Goal: Communication & Community: Answer question/provide support

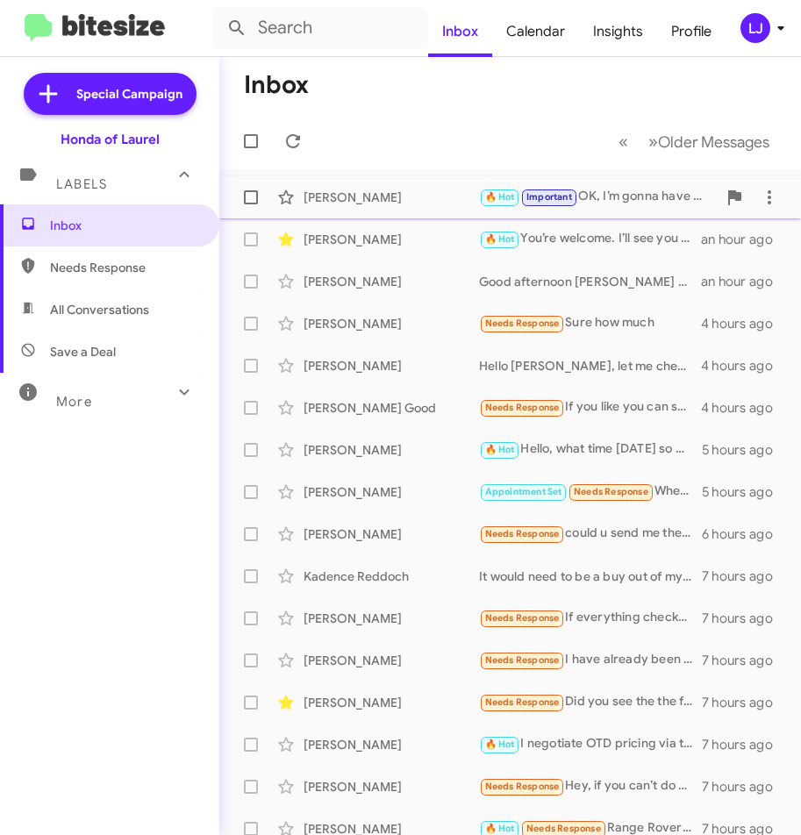
click at [611, 196] on div "🔥 Hot Important OK, I’m gonna have a member of my team. One of my buyers give y…" at bounding box center [598, 197] width 238 height 20
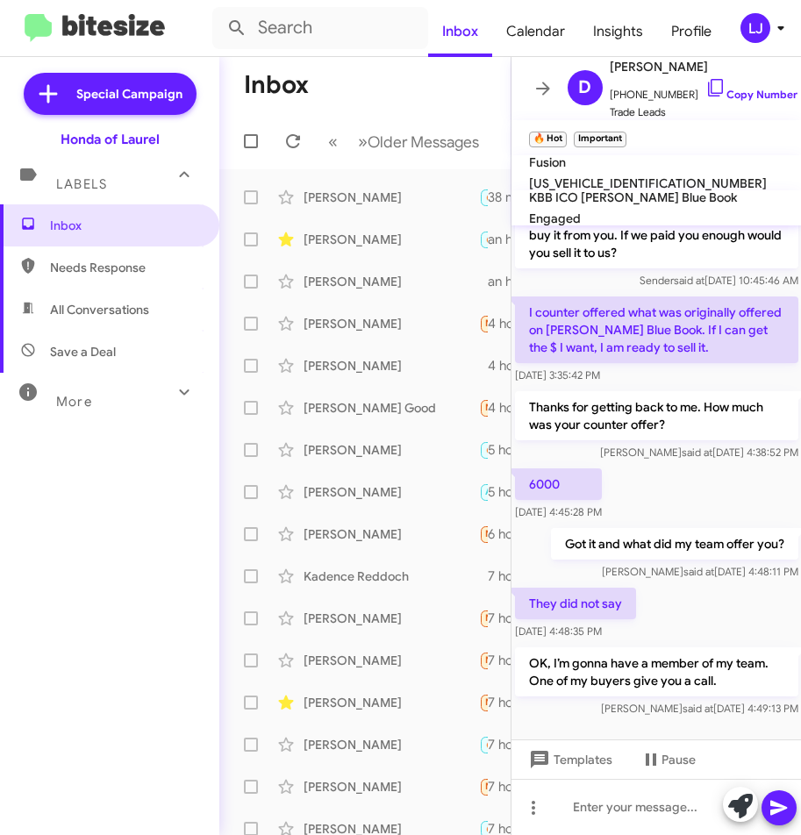
scroll to position [92, 0]
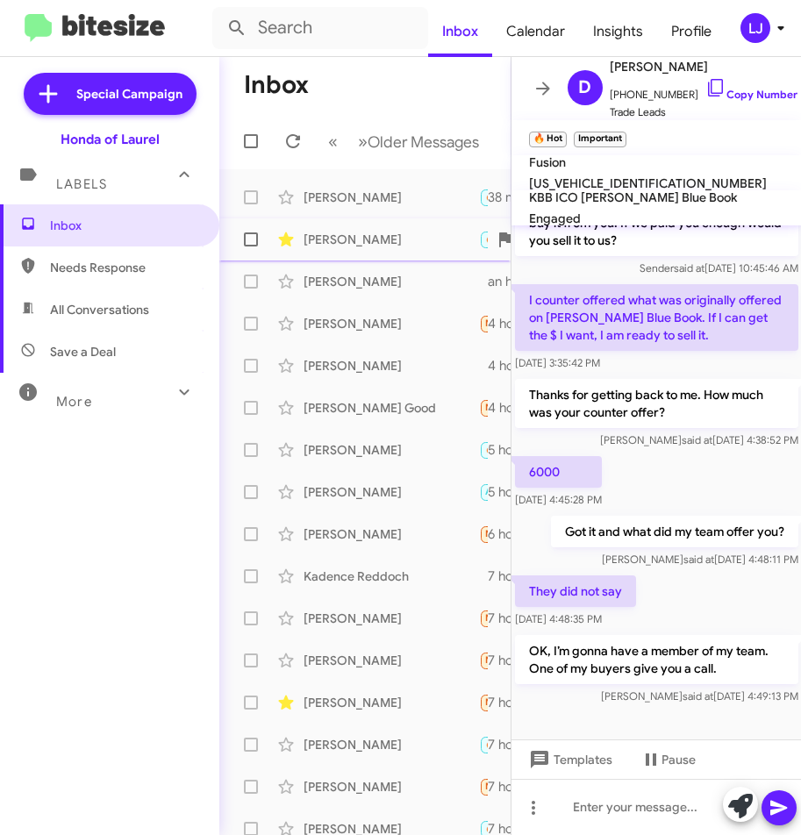
click at [329, 248] on div "[PERSON_NAME]" at bounding box center [392, 240] width 176 height 18
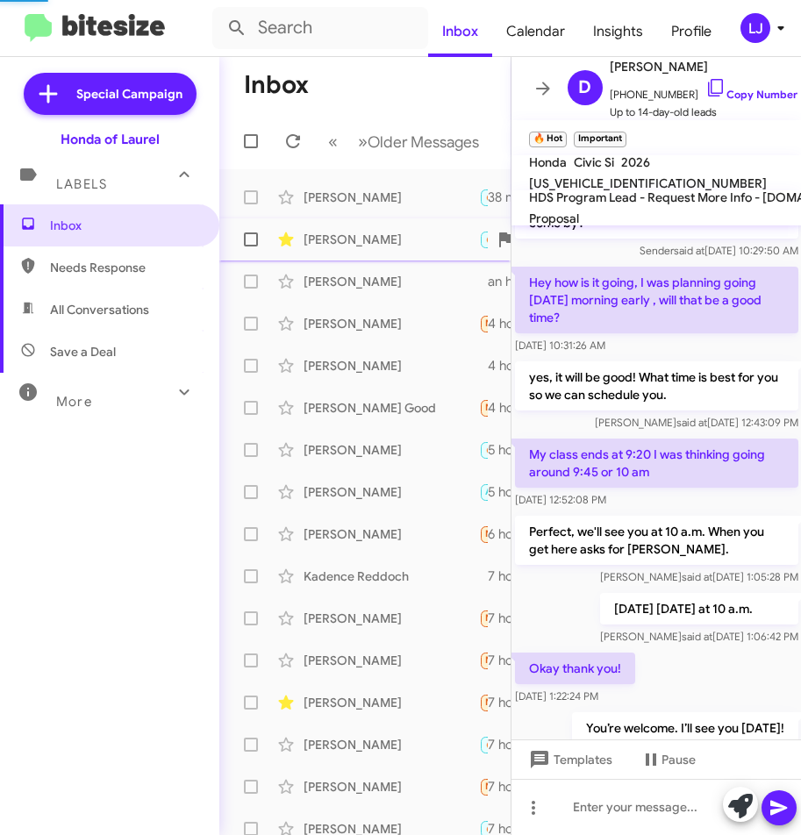
scroll to position [139, 0]
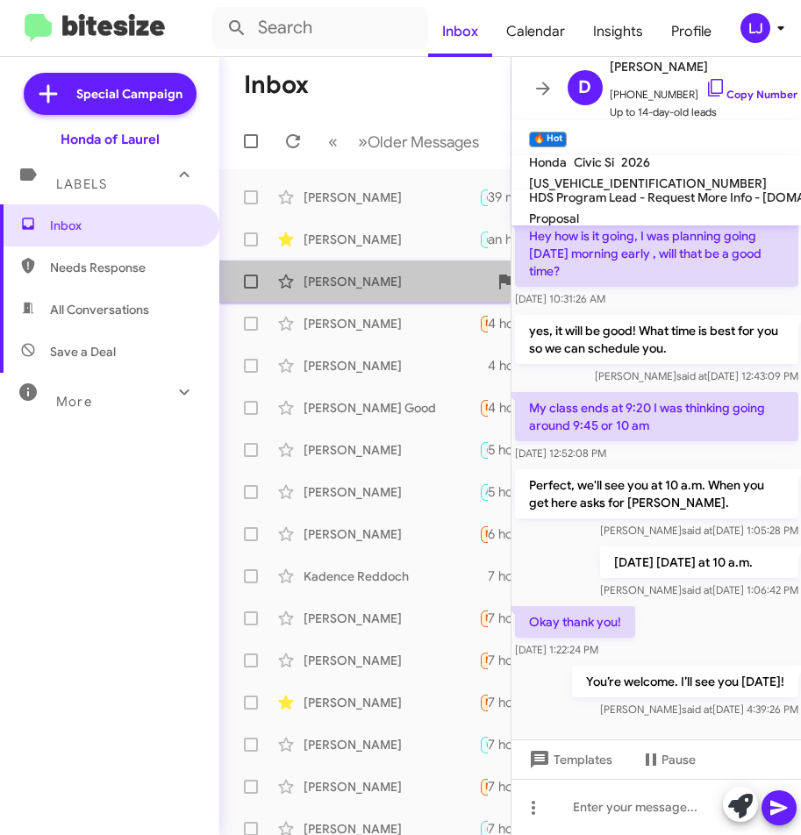
click at [405, 290] on div "[PERSON_NAME]" at bounding box center [392, 282] width 176 height 18
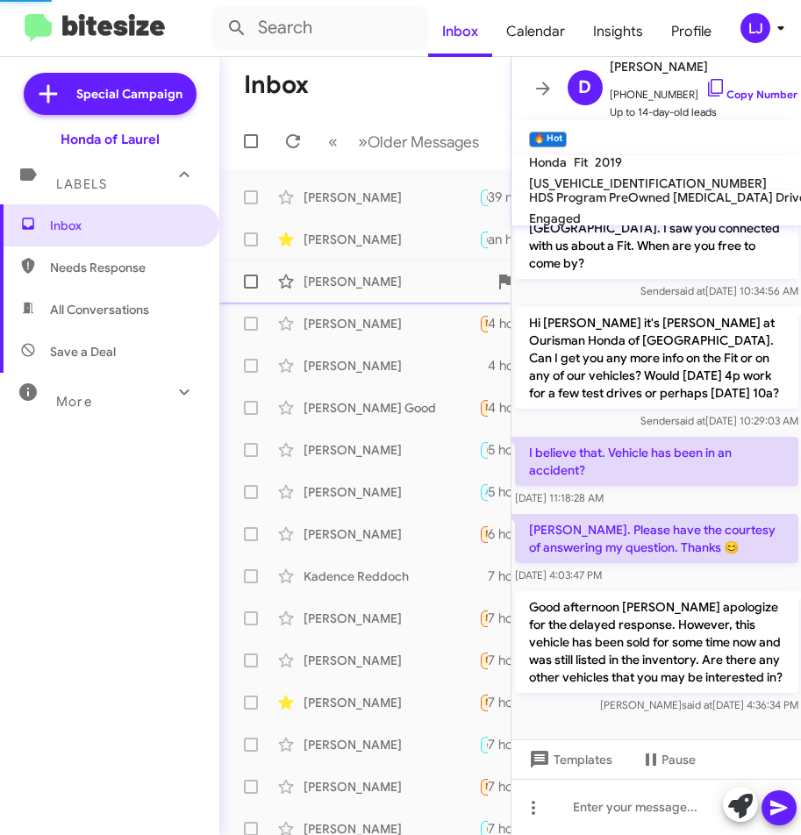
scroll to position [17, 0]
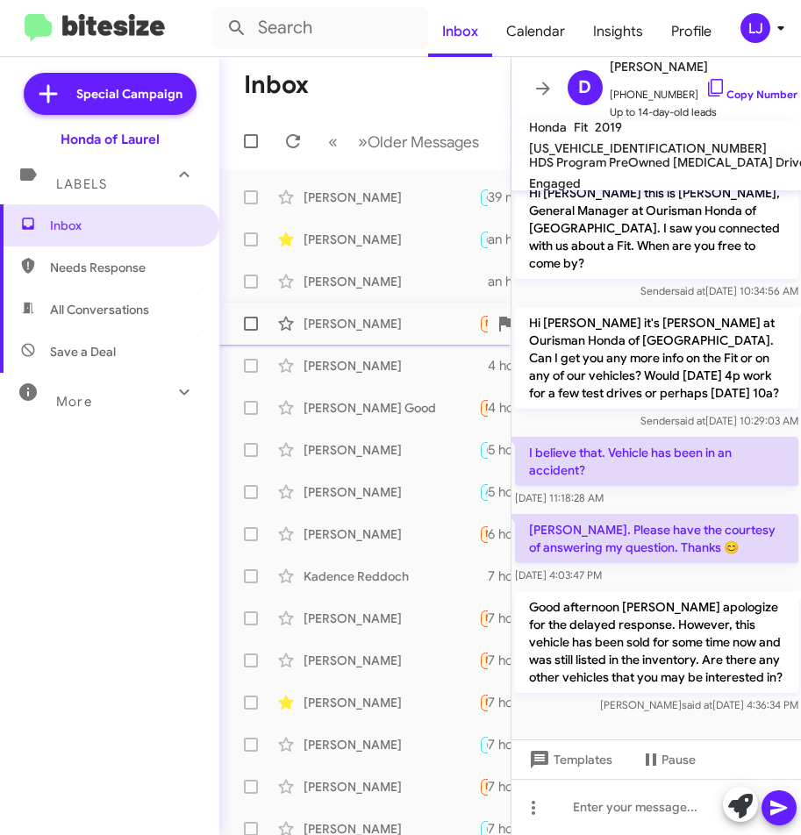
click at [336, 333] on div "[PERSON_NAME]" at bounding box center [392, 324] width 176 height 18
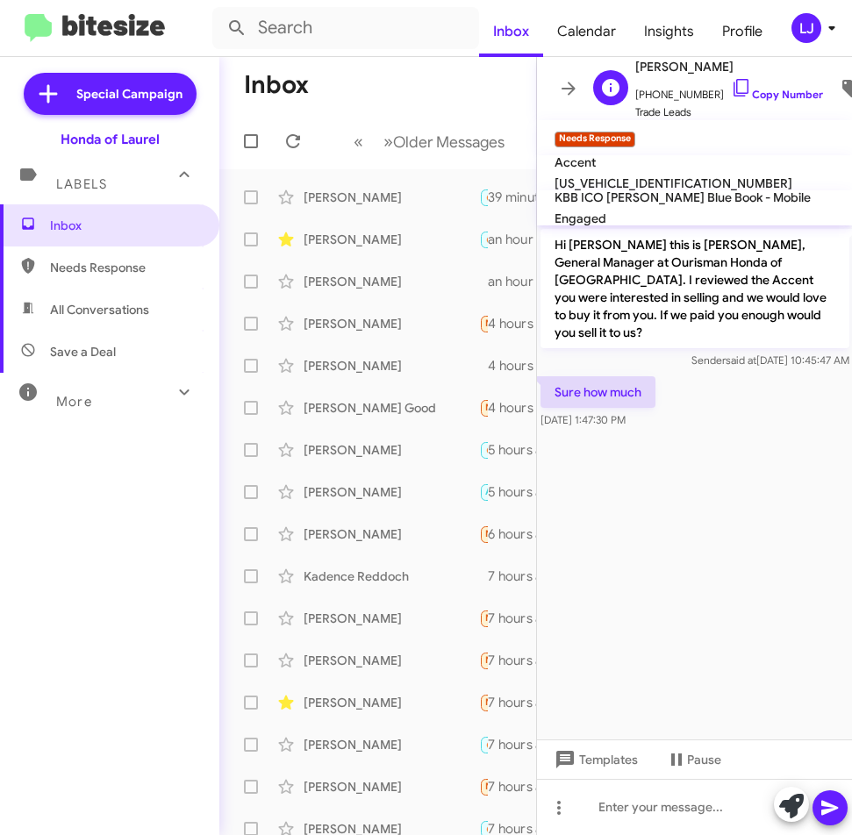
click at [673, 82] on span "[PHONE_NUMBER] Copy Number" at bounding box center [729, 90] width 188 height 26
click at [669, 176] on span "[US_VEHICLE_IDENTIFICATION_NUMBER]" at bounding box center [674, 184] width 238 height 16
copy span "[US_VEHICLE_IDENTIFICATION_NUMBER]"
click at [678, 806] on div at bounding box center [695, 807] width 316 height 56
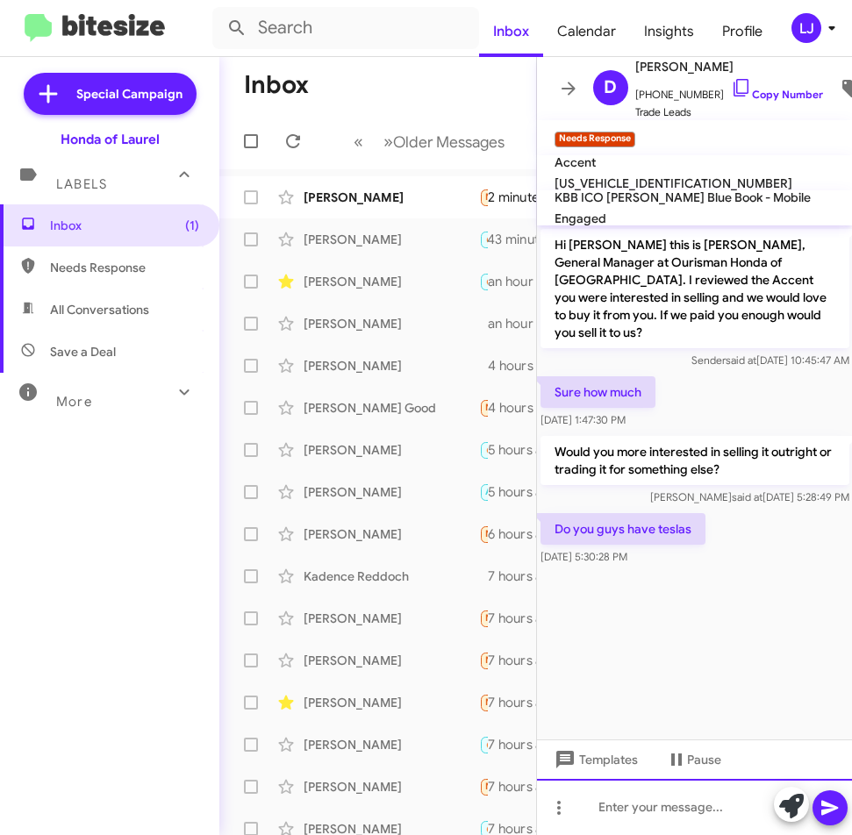
click at [661, 814] on div at bounding box center [695, 807] width 316 height 56
click at [613, 813] on div at bounding box center [695, 807] width 316 height 56
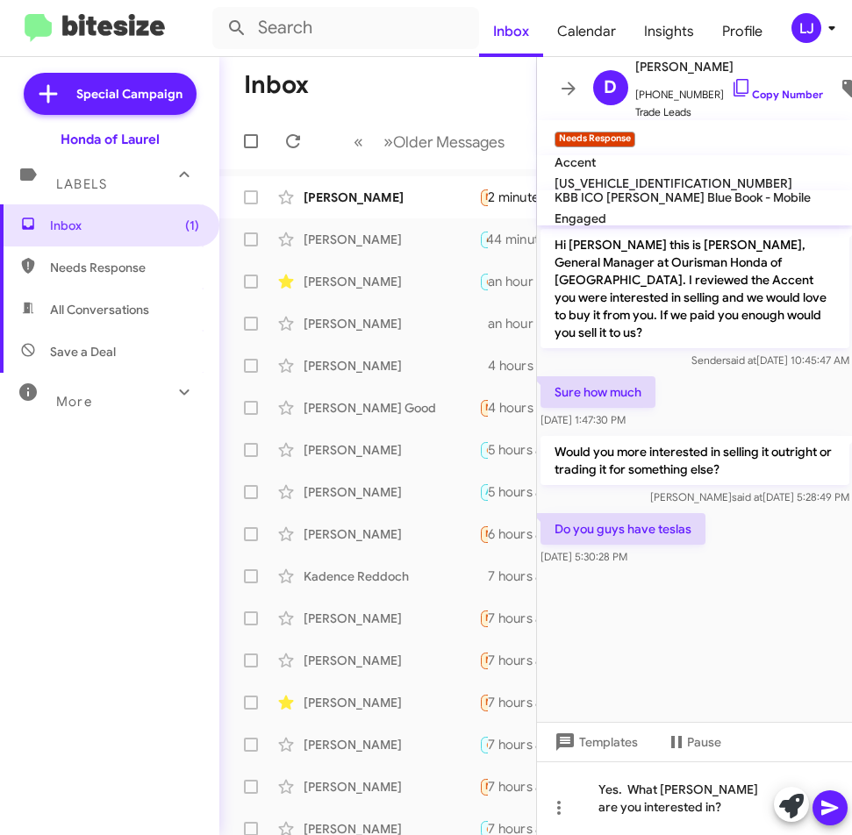
click at [800, 799] on icon at bounding box center [830, 808] width 21 height 21
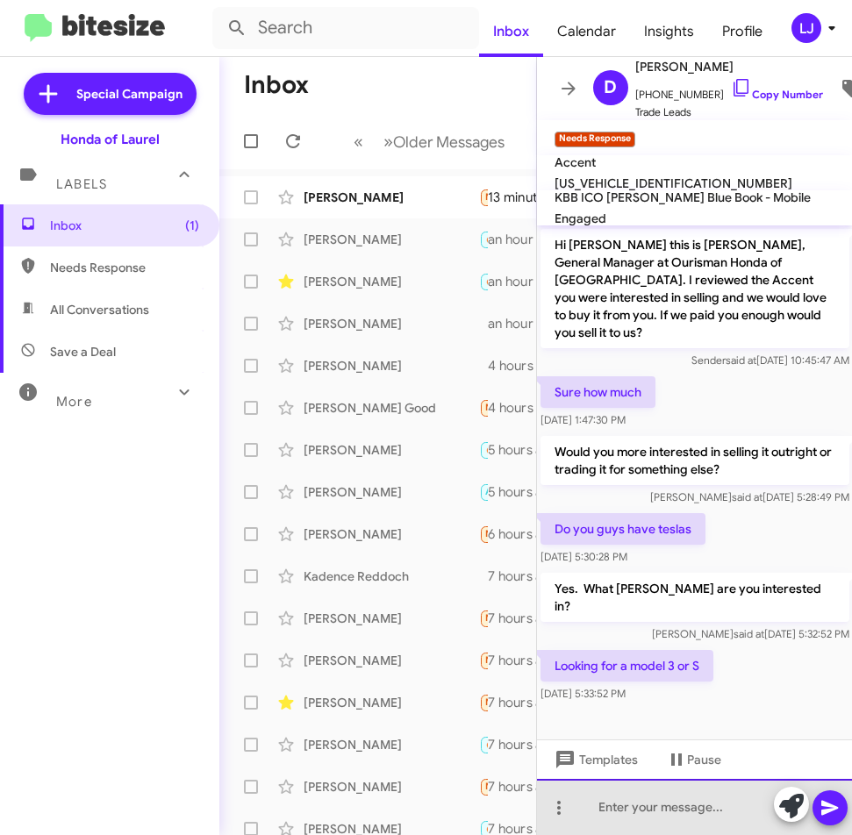
click at [613, 809] on div at bounding box center [695, 807] width 316 height 56
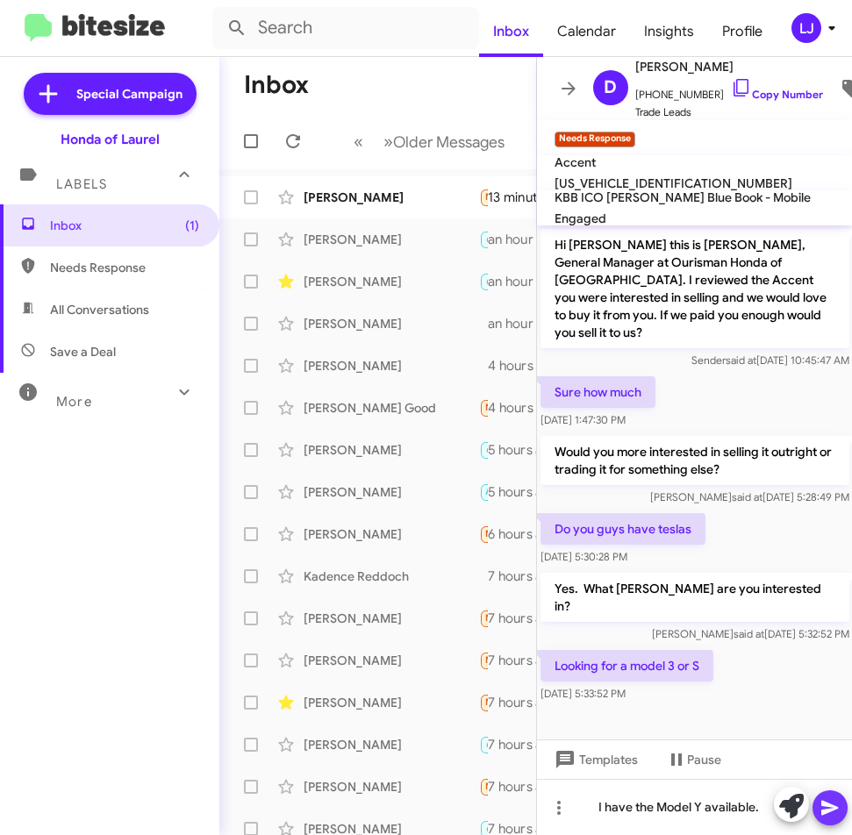
click at [800, 805] on icon at bounding box center [829, 808] width 17 height 15
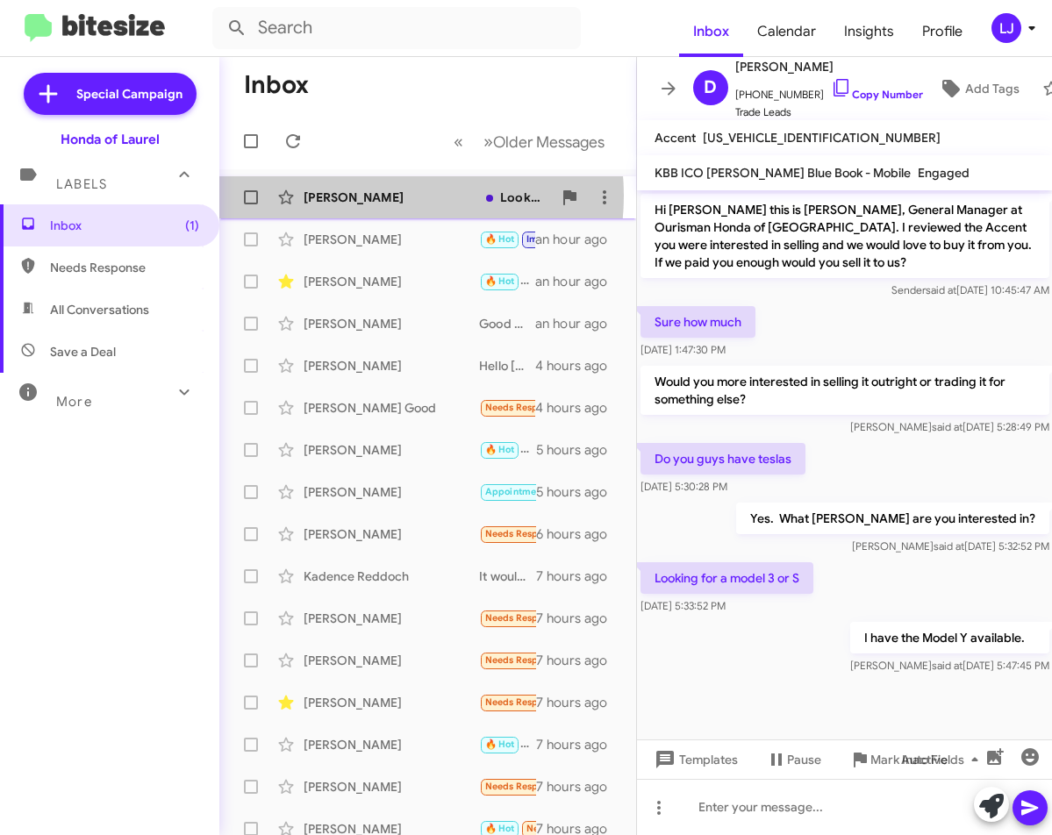
click at [375, 196] on div "[PERSON_NAME]" at bounding box center [392, 198] width 176 height 18
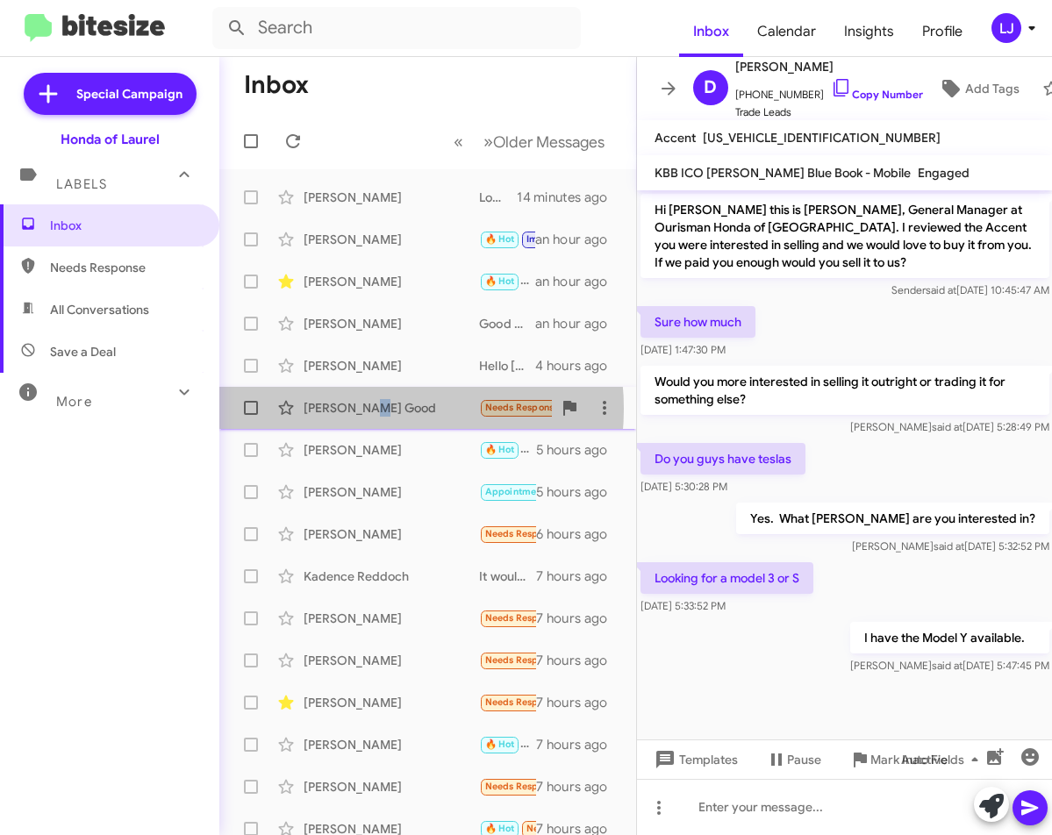
click at [371, 409] on div "[PERSON_NAME] Good" at bounding box center [392, 408] width 176 height 18
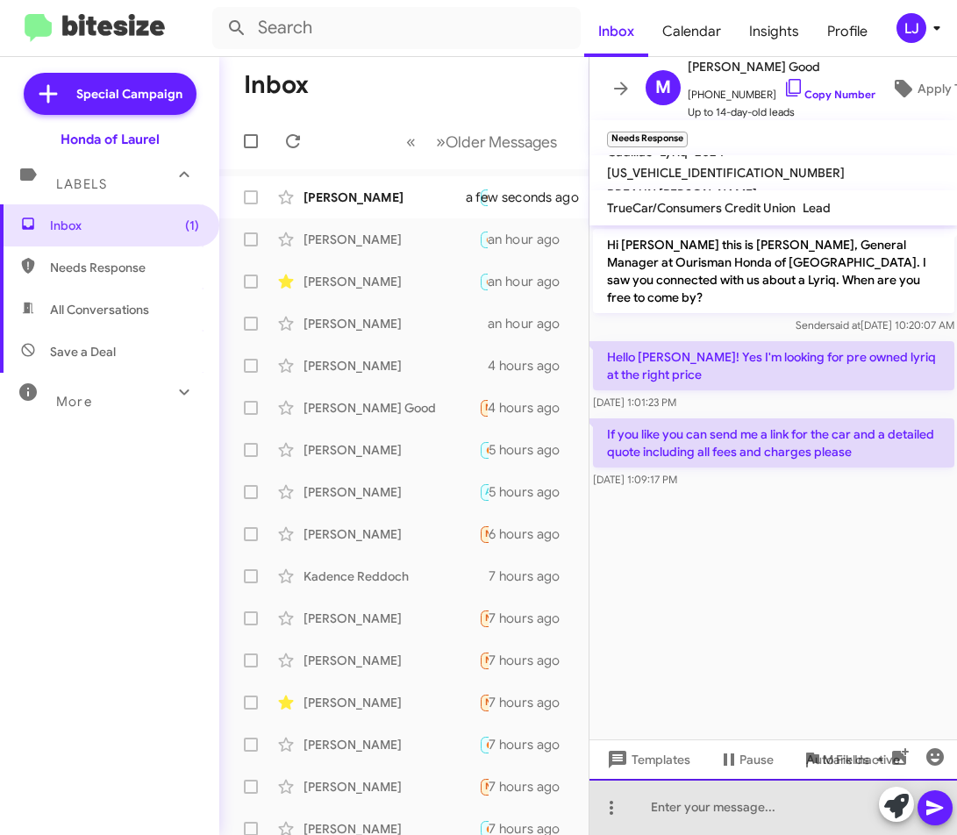
click at [695, 812] on div at bounding box center [774, 807] width 369 height 56
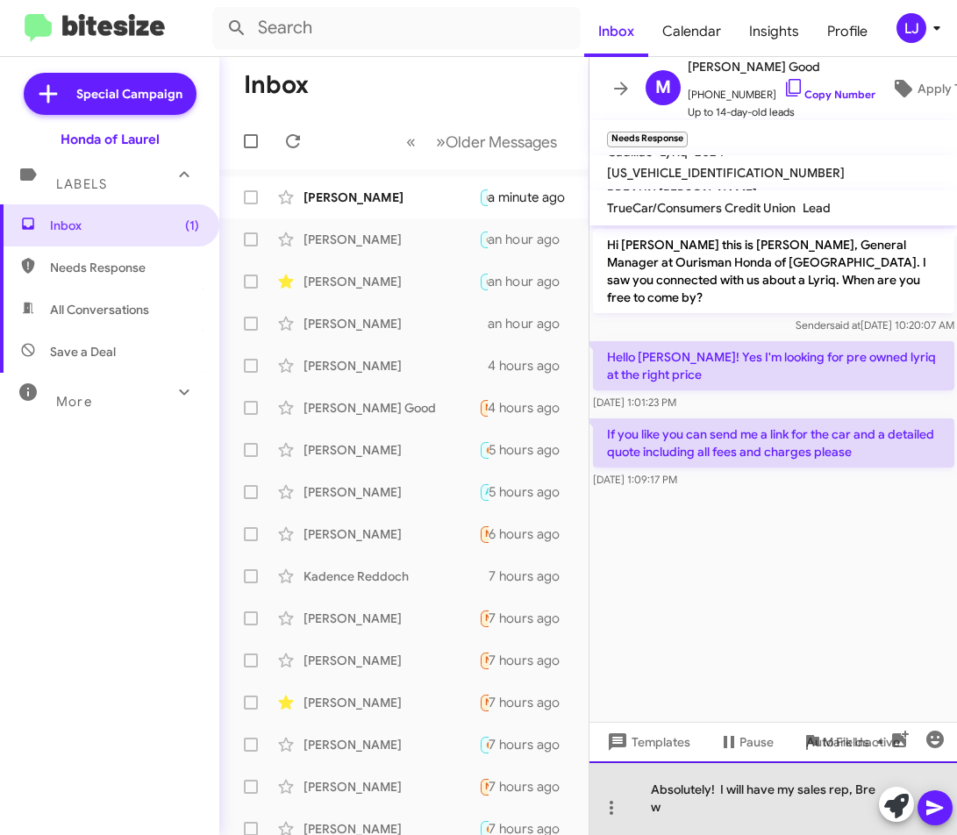
click at [800, 787] on div "Absolutely! I will have my sales rep, Bre w" at bounding box center [774, 799] width 369 height 74
click at [772, 814] on div "Absolutely! I will have my sales rep, Bre reach out to you w" at bounding box center [774, 799] width 369 height 74
click at [762, 811] on div "Absolutely! I will have my sales rep, Bre reach out to you." at bounding box center [774, 799] width 369 height 74
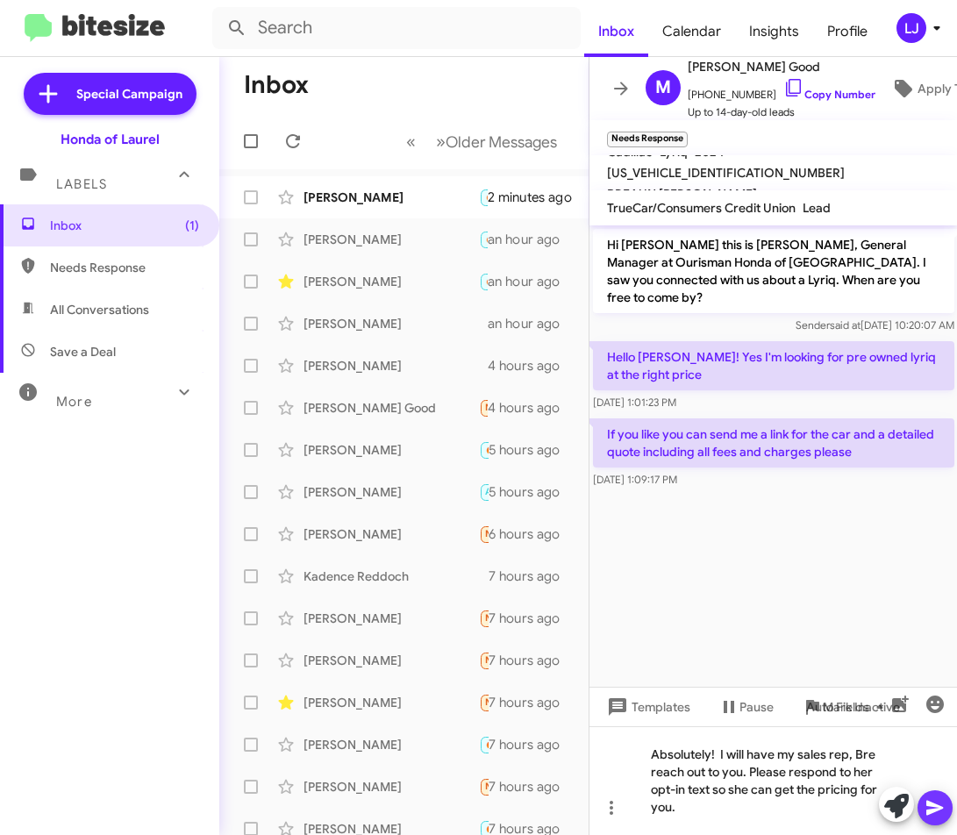
click at [800, 807] on icon at bounding box center [935, 808] width 17 height 15
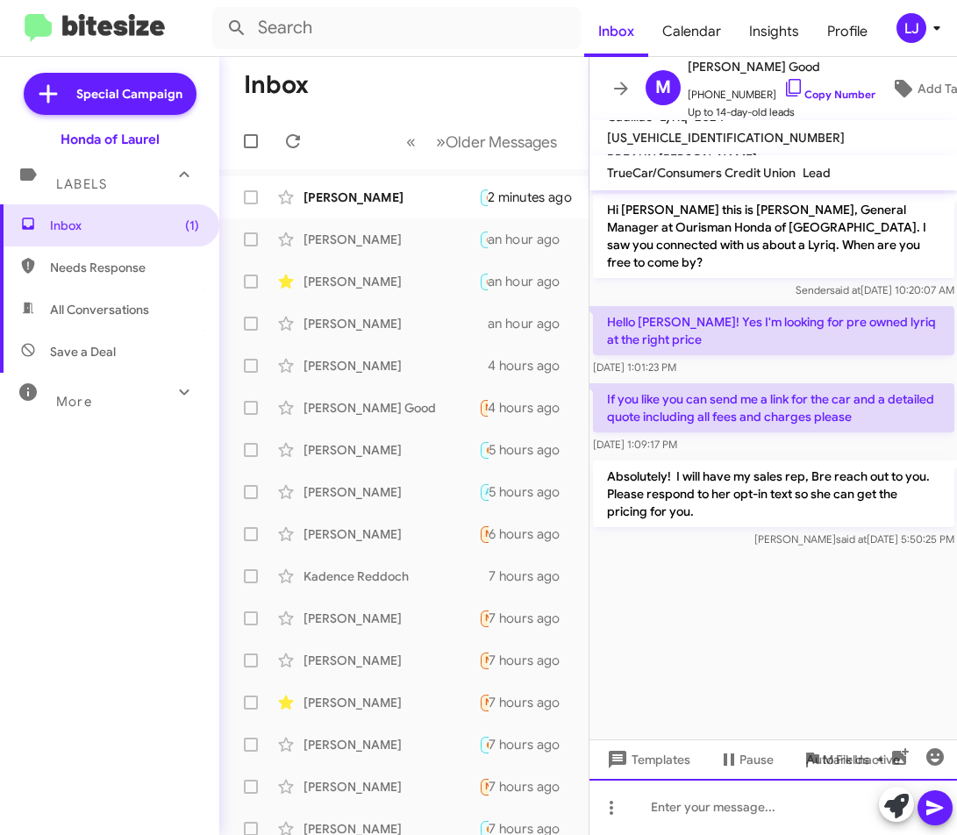
click at [716, 814] on div at bounding box center [774, 807] width 369 height 56
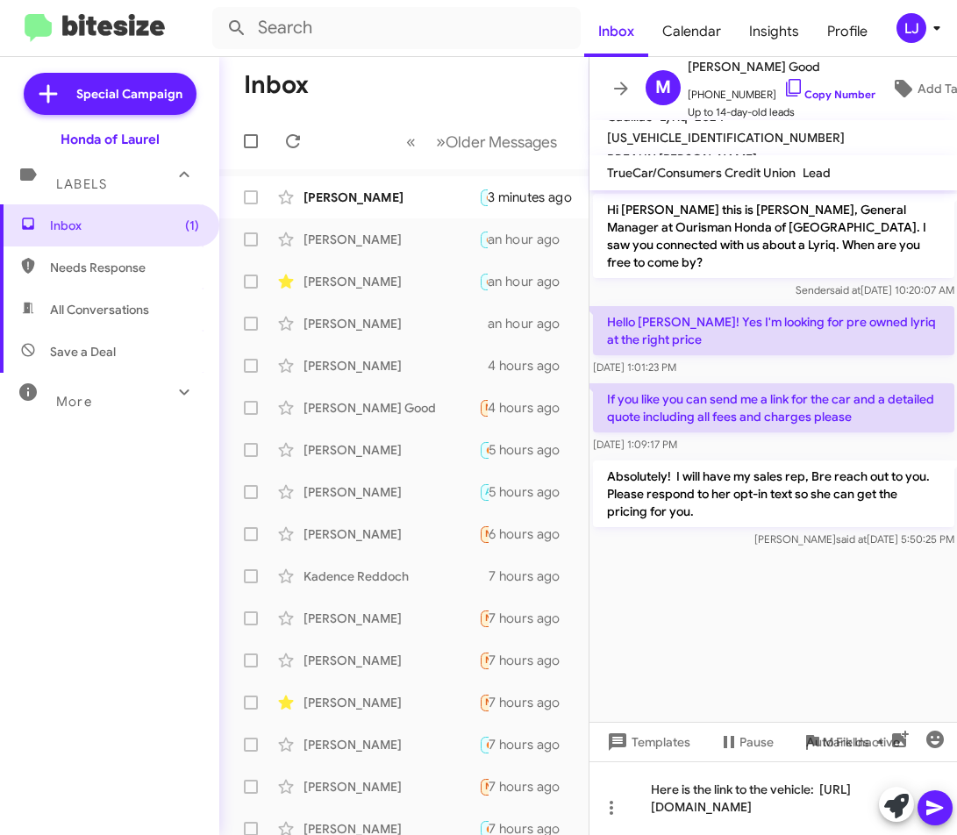
click at [800, 795] on span at bounding box center [935, 808] width 21 height 35
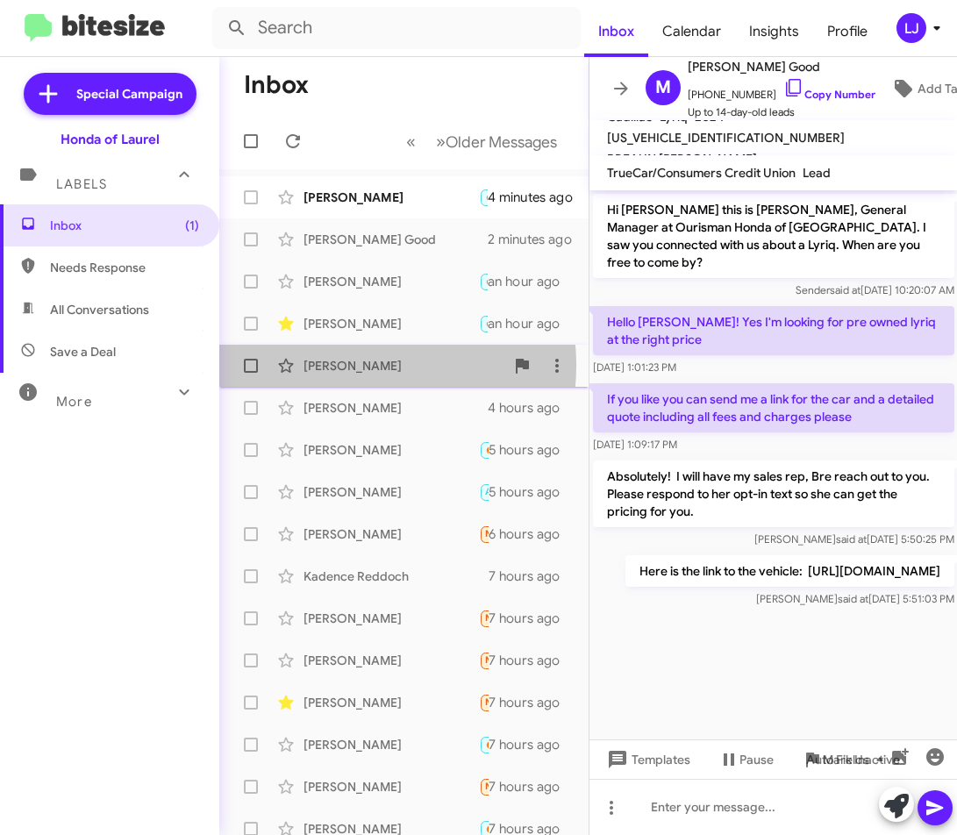
click at [344, 366] on div "[PERSON_NAME]" at bounding box center [392, 366] width 176 height 18
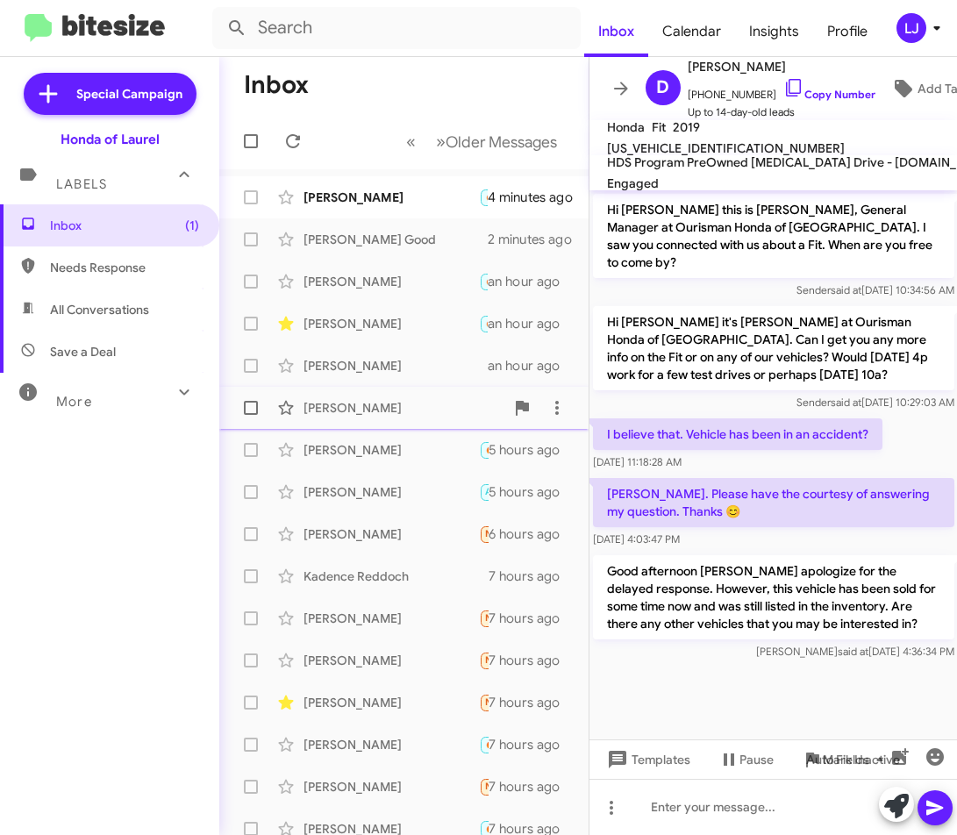
click at [371, 404] on div "[PERSON_NAME]" at bounding box center [392, 408] width 176 height 18
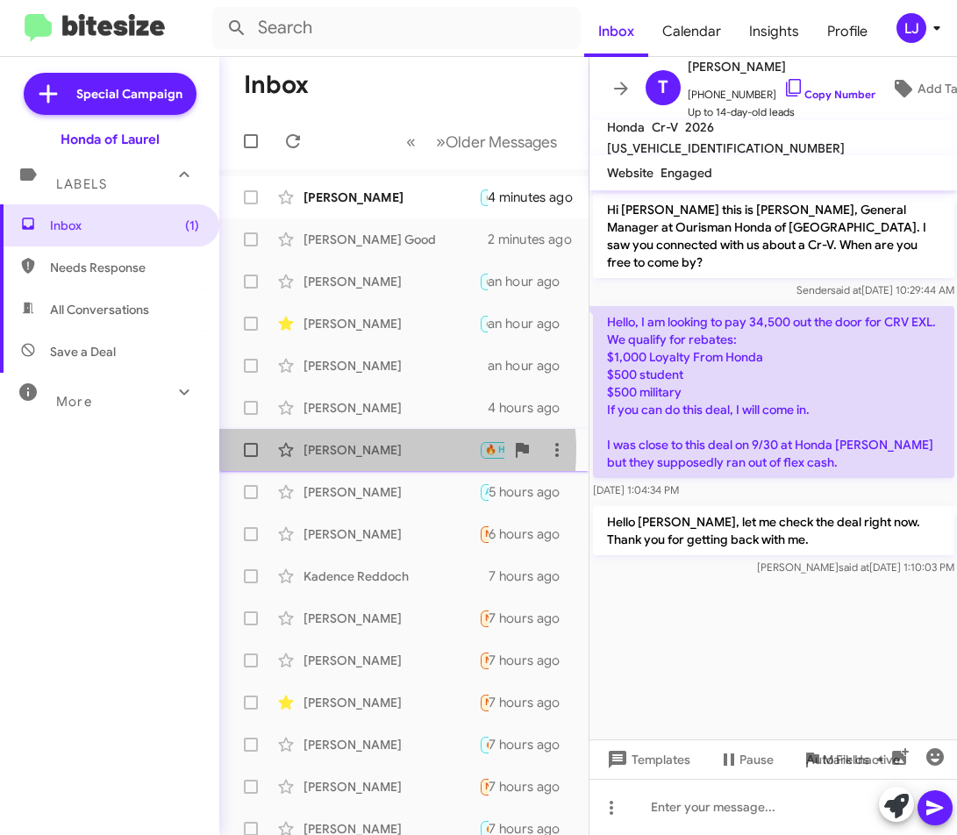
click at [347, 451] on div "[PERSON_NAME]" at bounding box center [392, 450] width 176 height 18
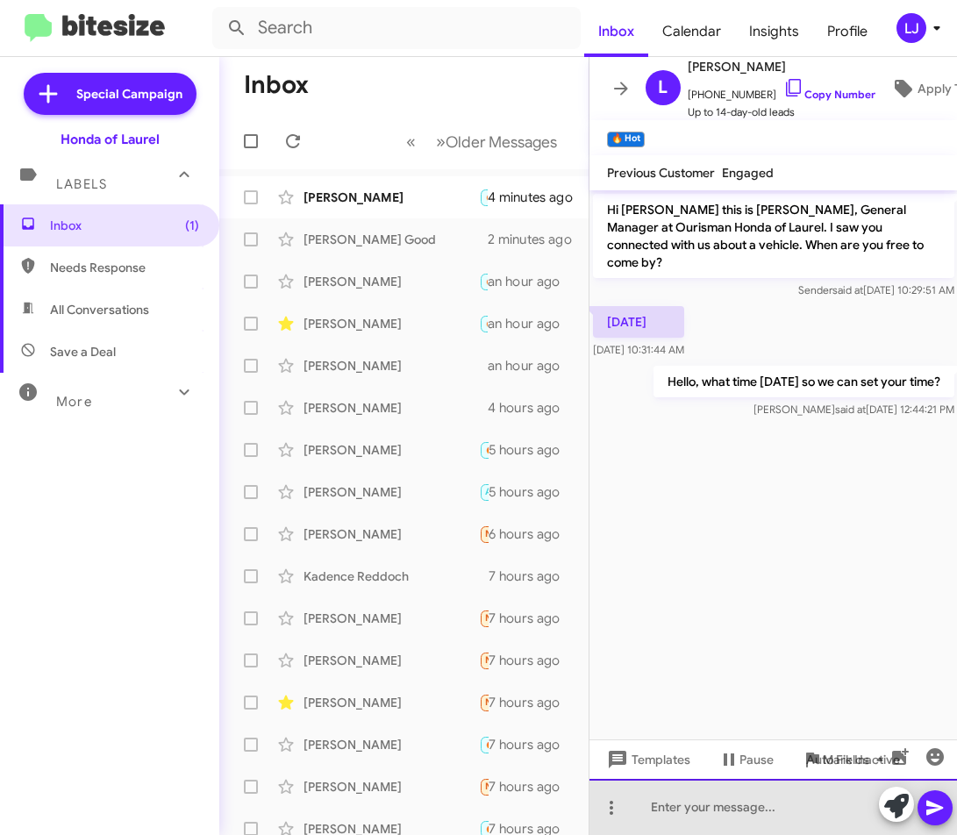
click at [688, 810] on div at bounding box center [774, 807] width 369 height 56
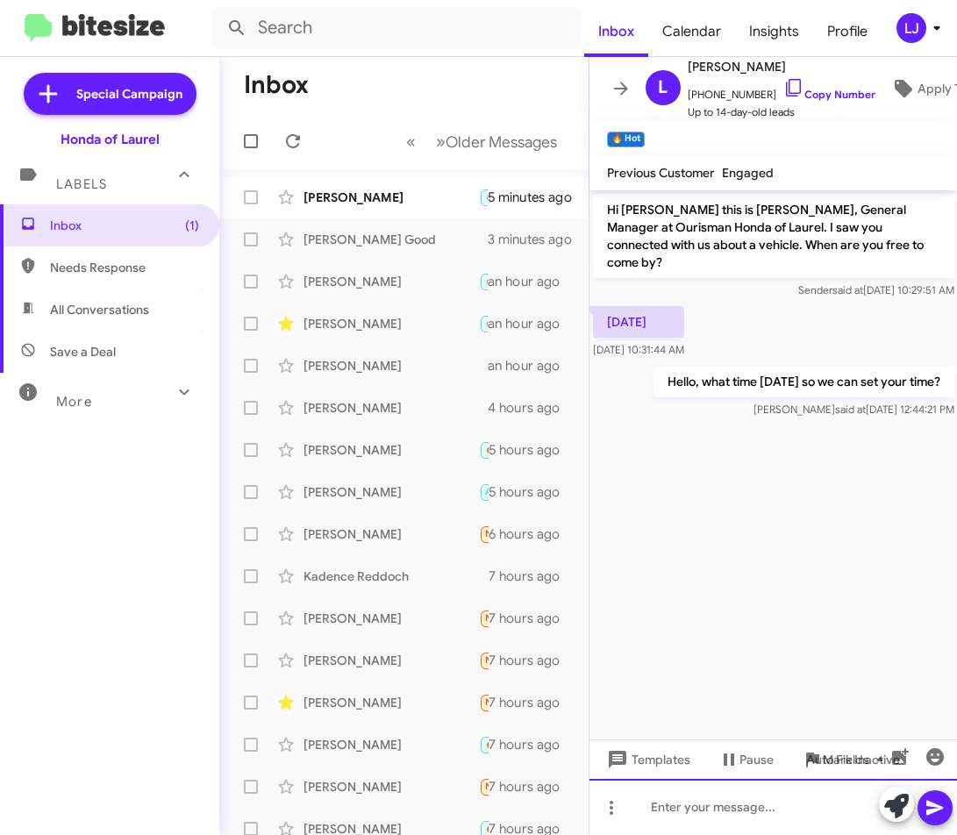
click at [714, 811] on div at bounding box center [774, 807] width 369 height 56
click at [735, 814] on div at bounding box center [774, 807] width 369 height 56
click at [755, 807] on div "Hi, [PERSON_NAME]. Just" at bounding box center [774, 807] width 369 height 56
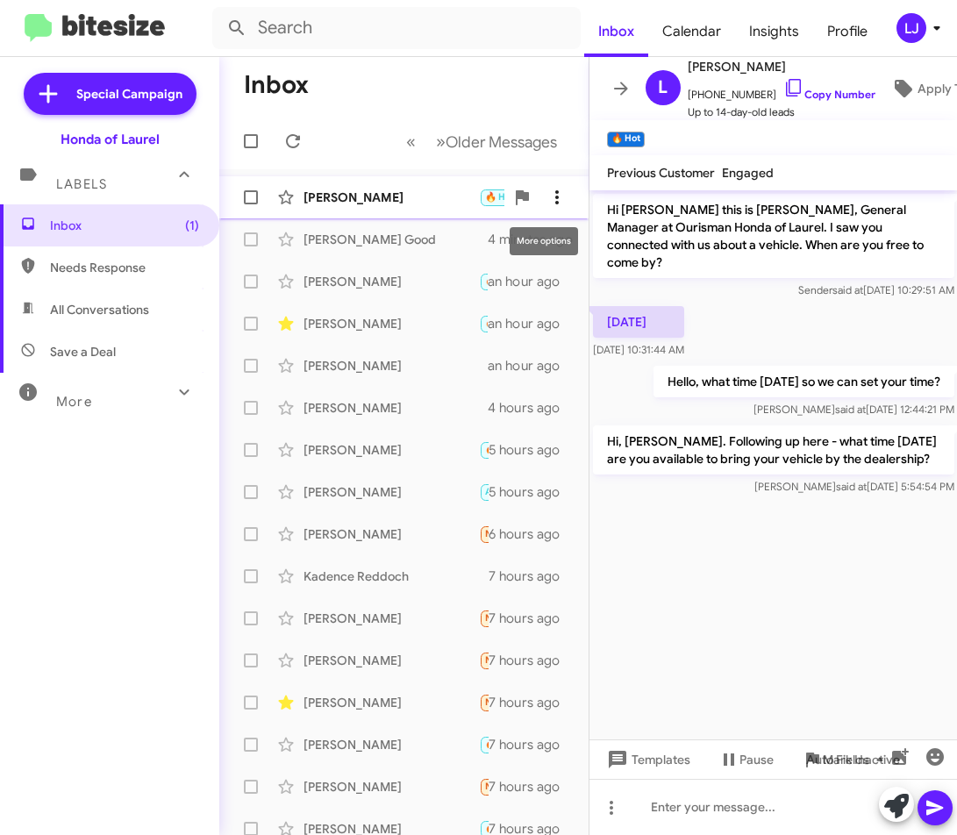
click at [540, 197] on span at bounding box center [557, 197] width 35 height 21
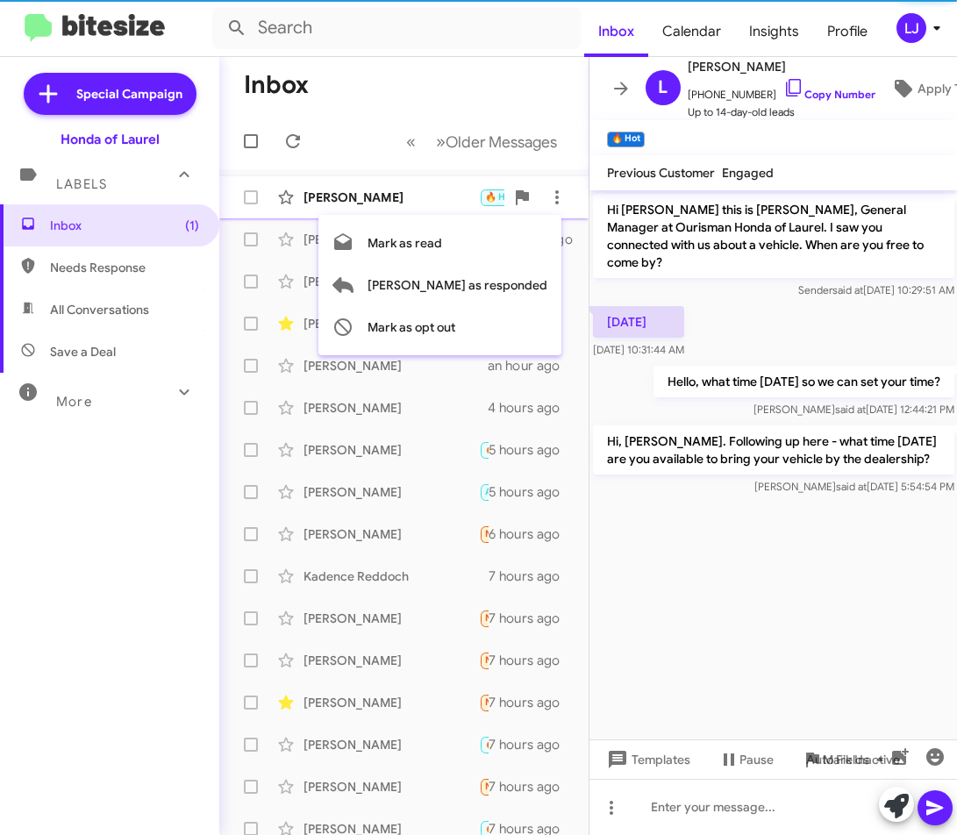
click at [366, 199] on div at bounding box center [478, 417] width 957 height 835
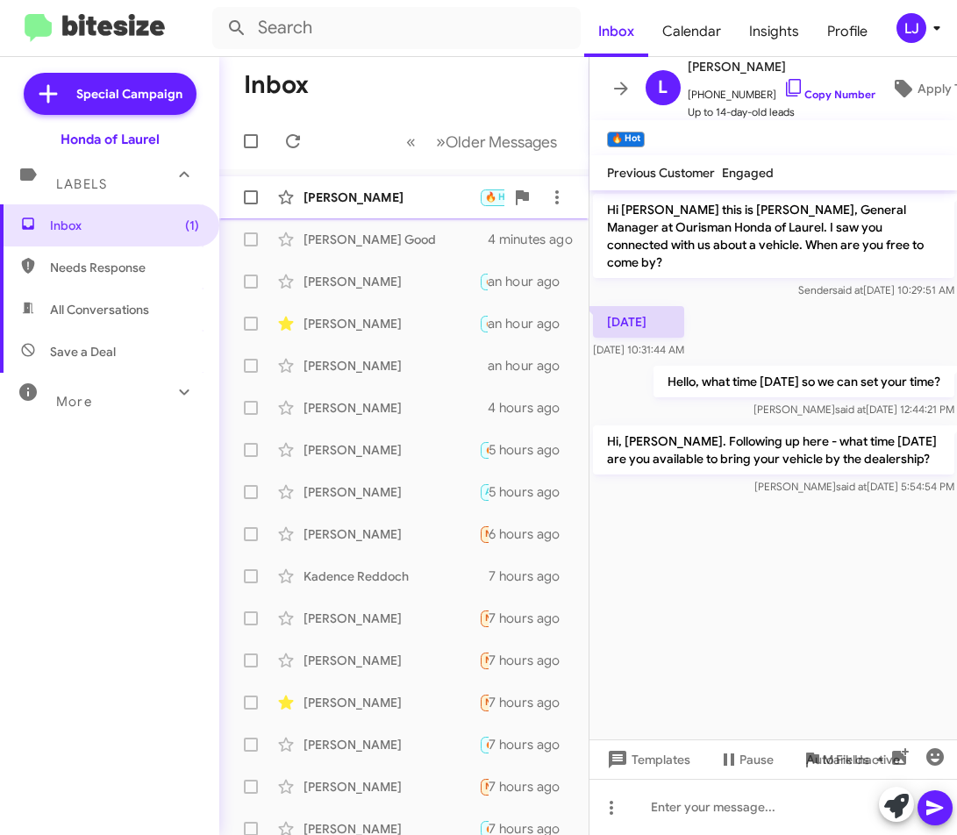
click at [384, 194] on div "[PERSON_NAME]" at bounding box center [392, 198] width 176 height 18
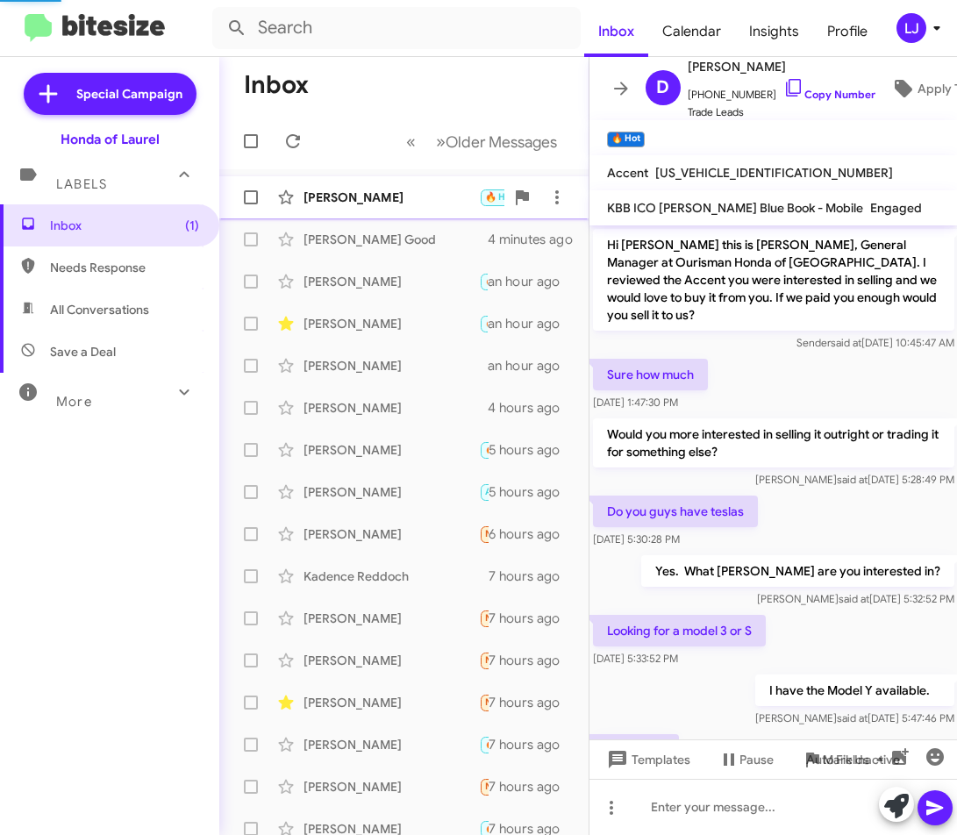
scroll to position [133, 0]
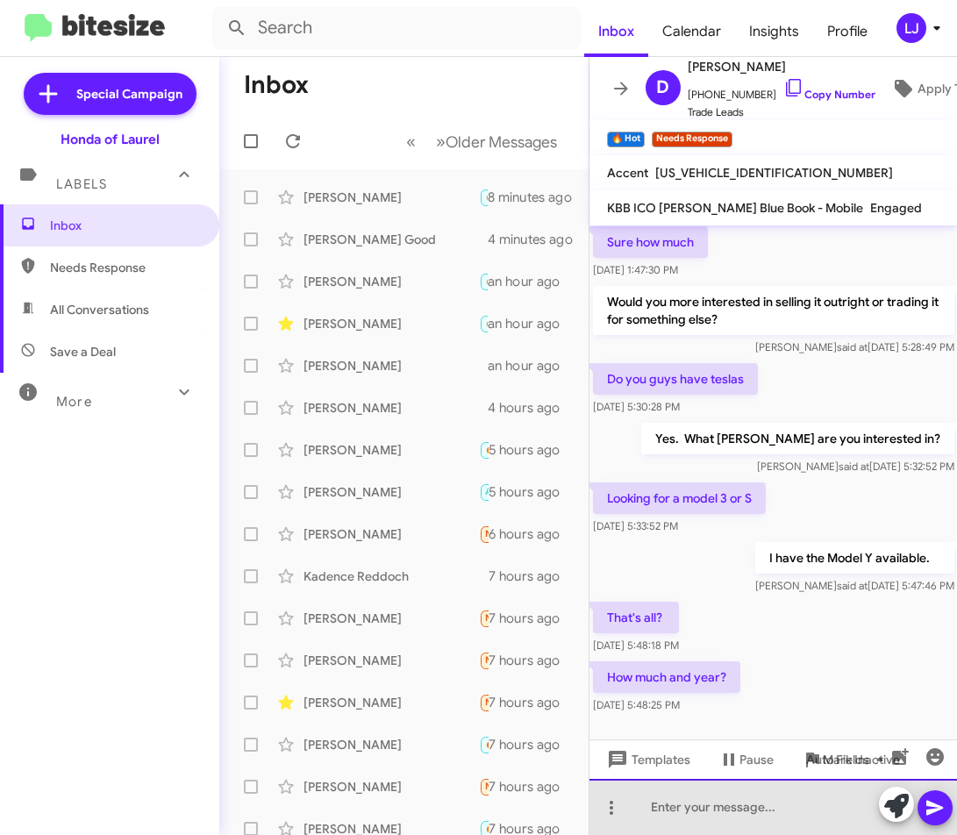
click at [681, 808] on div at bounding box center [774, 807] width 369 height 56
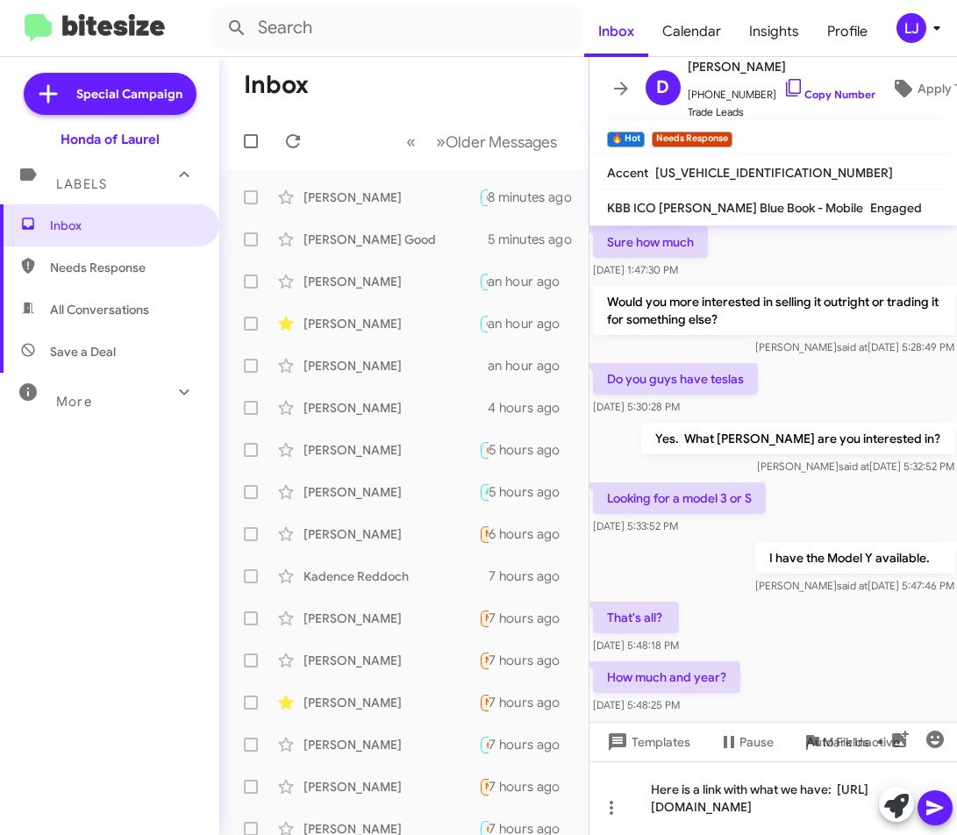
click at [800, 811] on icon at bounding box center [935, 808] width 21 height 21
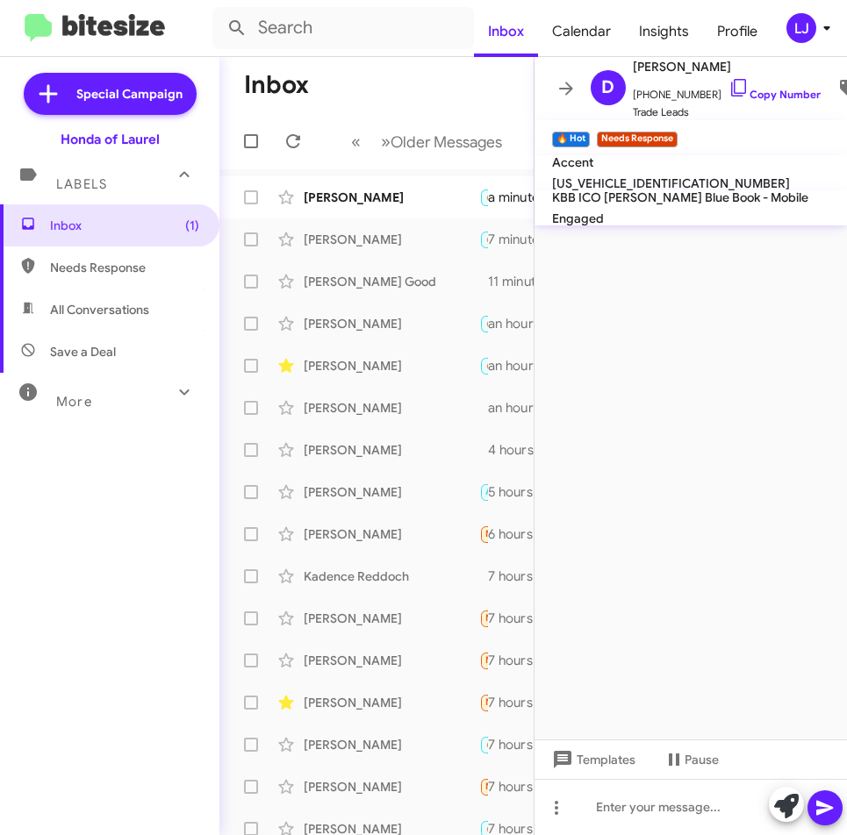
scroll to position [0, 0]
